Goal: Check status: Check status

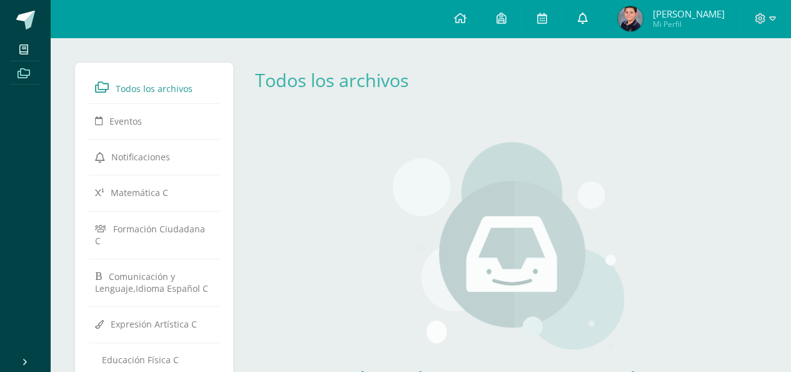
click at [579, 18] on icon at bounding box center [582, 18] width 10 height 11
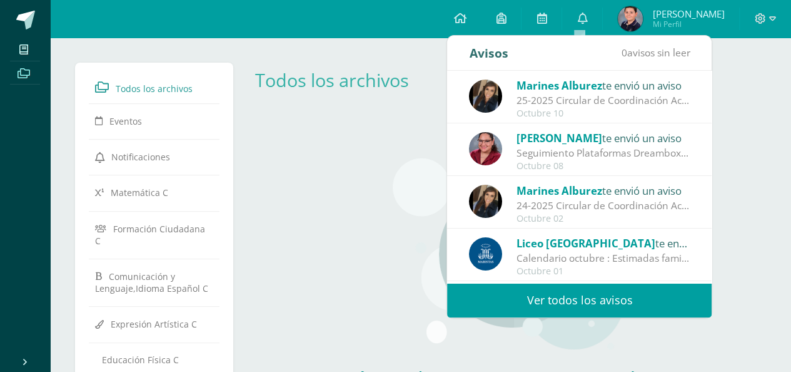
click at [483, 98] on img at bounding box center [485, 95] width 33 height 33
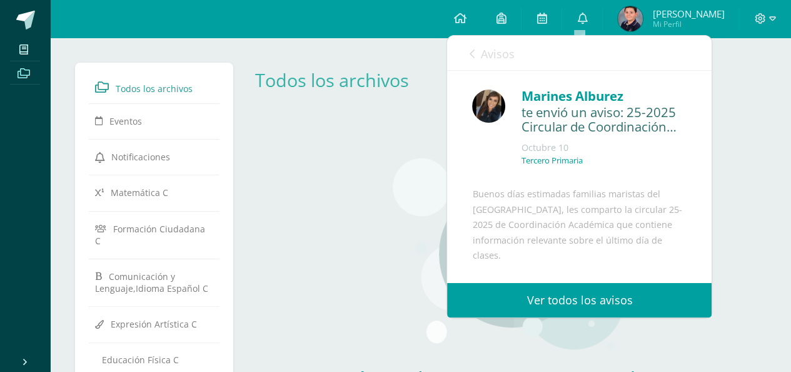
click at [613, 298] on link "Ver todos los avisos" at bounding box center [579, 300] width 265 height 34
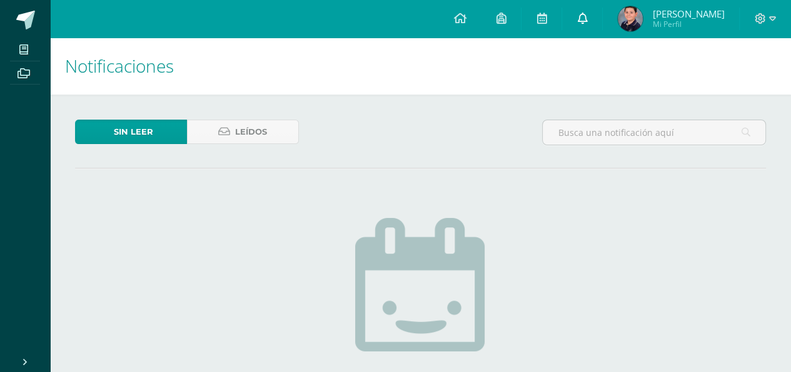
click at [582, 18] on icon at bounding box center [582, 18] width 10 height 11
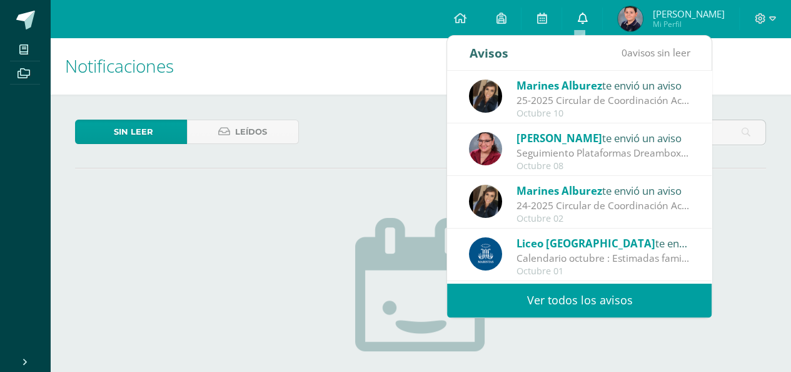
click at [582, 18] on icon at bounding box center [582, 18] width 10 height 11
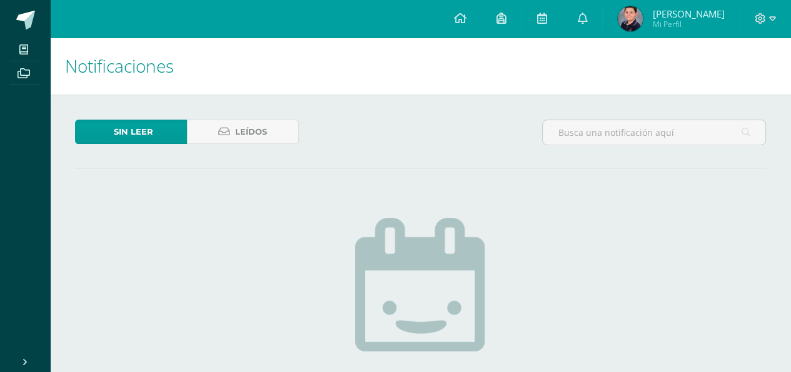
click at [360, 149] on div "Sin leer Leídos" at bounding box center [420, 137] width 701 height 36
click at [628, 25] on img at bounding box center [630, 18] width 25 height 25
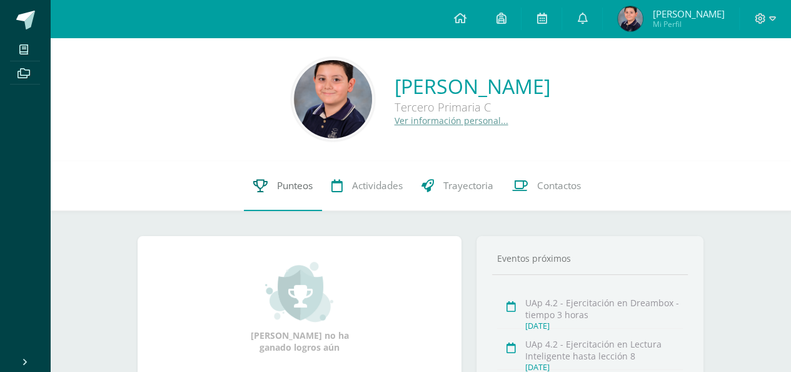
click at [300, 188] on span "Punteos" at bounding box center [295, 185] width 36 height 13
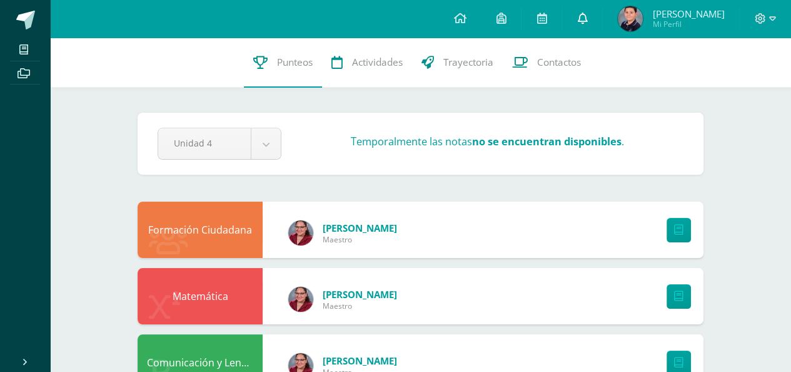
click at [580, 14] on icon at bounding box center [582, 18] width 10 height 11
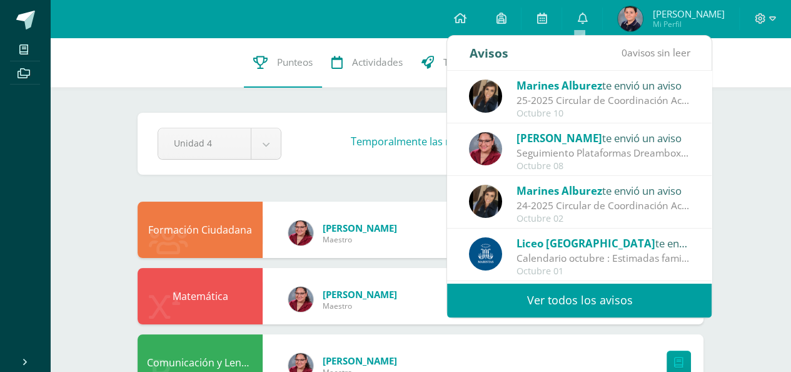
click at [508, 97] on div "Marines Alburez te envió un aviso 25-2025 Circular de Coordinación Académica: B…" at bounding box center [579, 97] width 221 height 41
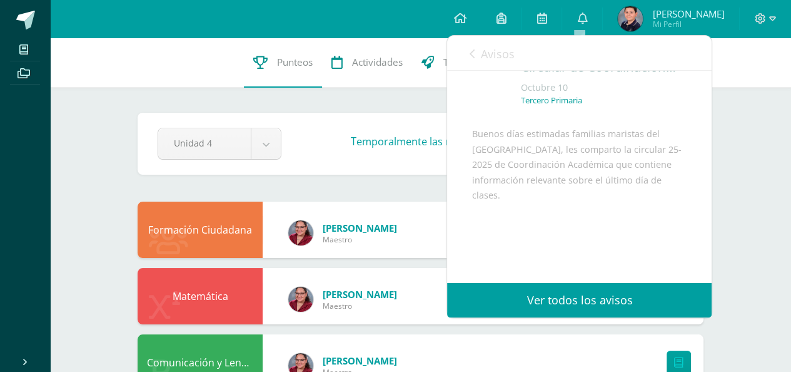
scroll to position [154, 0]
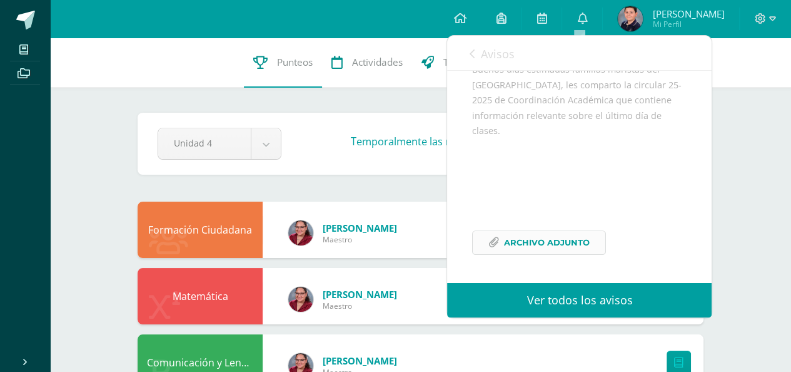
click at [559, 240] on span "Archivo Adjunto" at bounding box center [547, 242] width 86 height 23
